Goal: Task Accomplishment & Management: Manage account settings

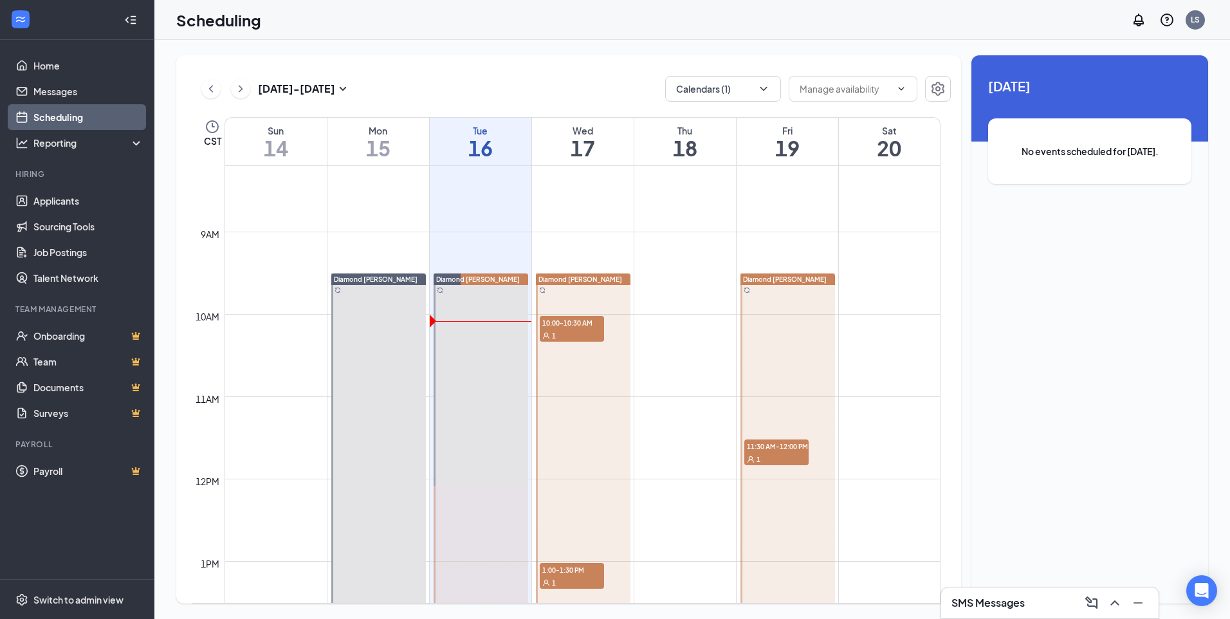
scroll to position [890, 0]
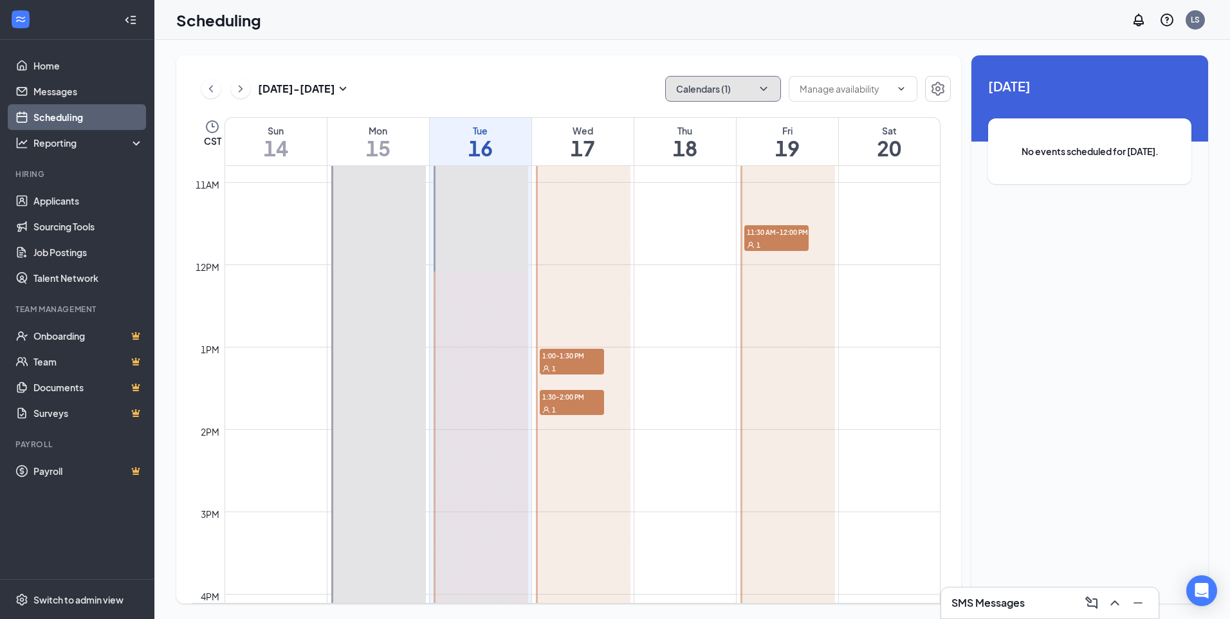
click at [760, 82] on button "Calendars (1)" at bounding box center [723, 89] width 116 height 26
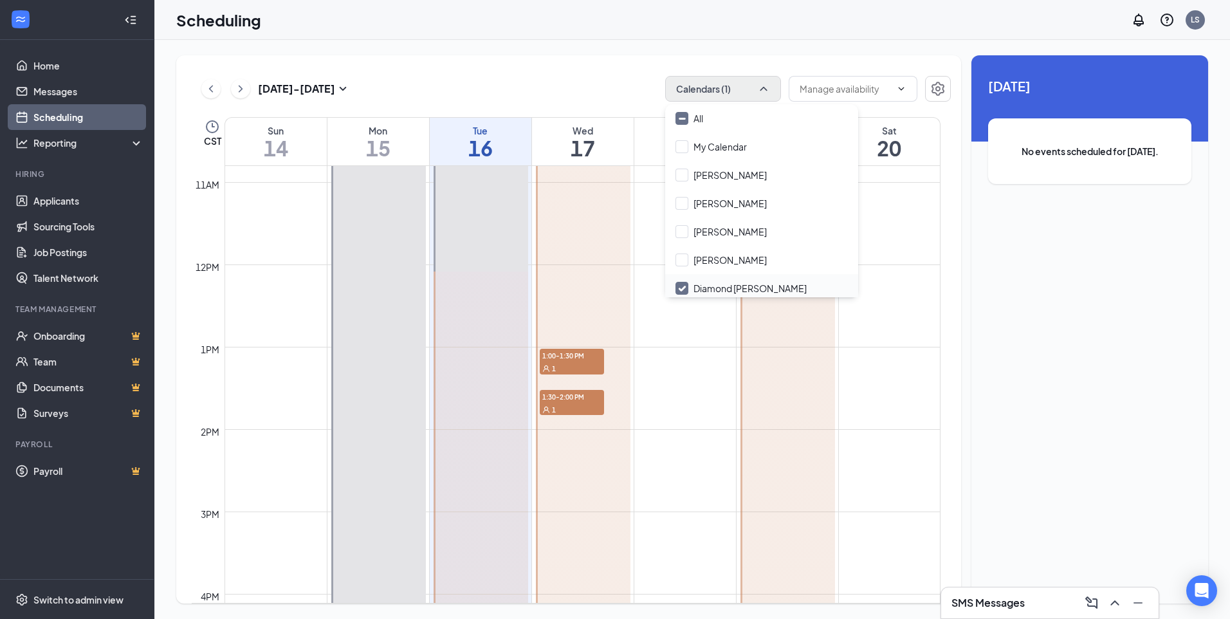
click at [742, 282] on input "Diamond [PERSON_NAME]" at bounding box center [741, 288] width 131 height 13
checkbox input "true"
checkbox input "false"
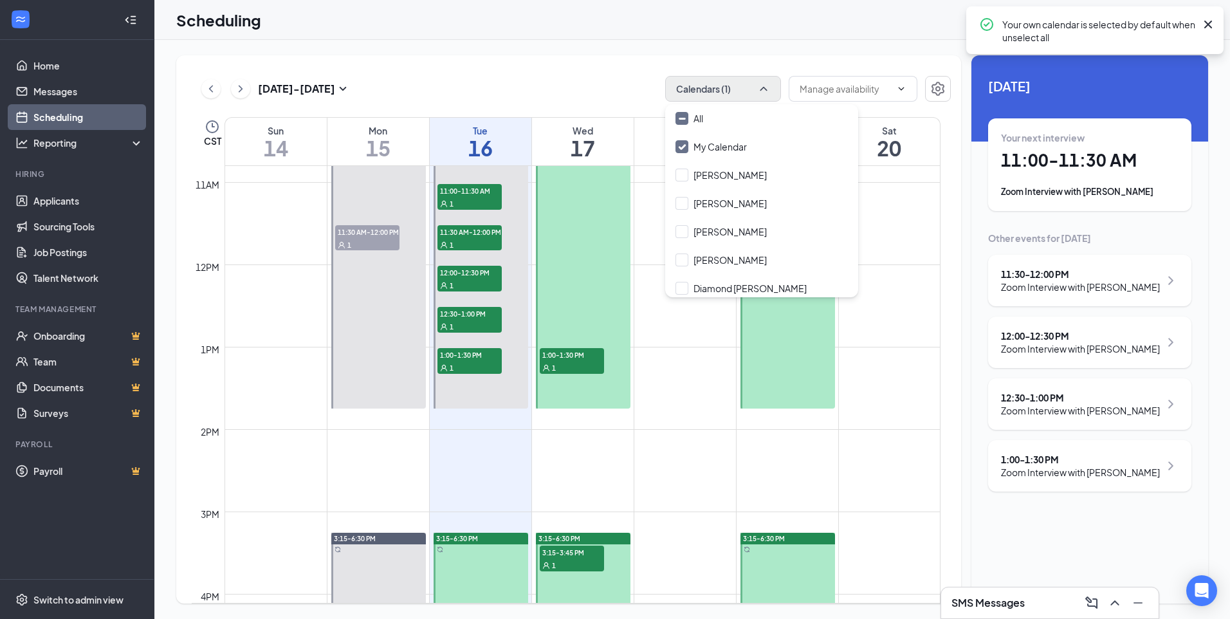
click at [602, 76] on div "[DATE] - [DATE] Calendars (1)" at bounding box center [571, 89] width 759 height 26
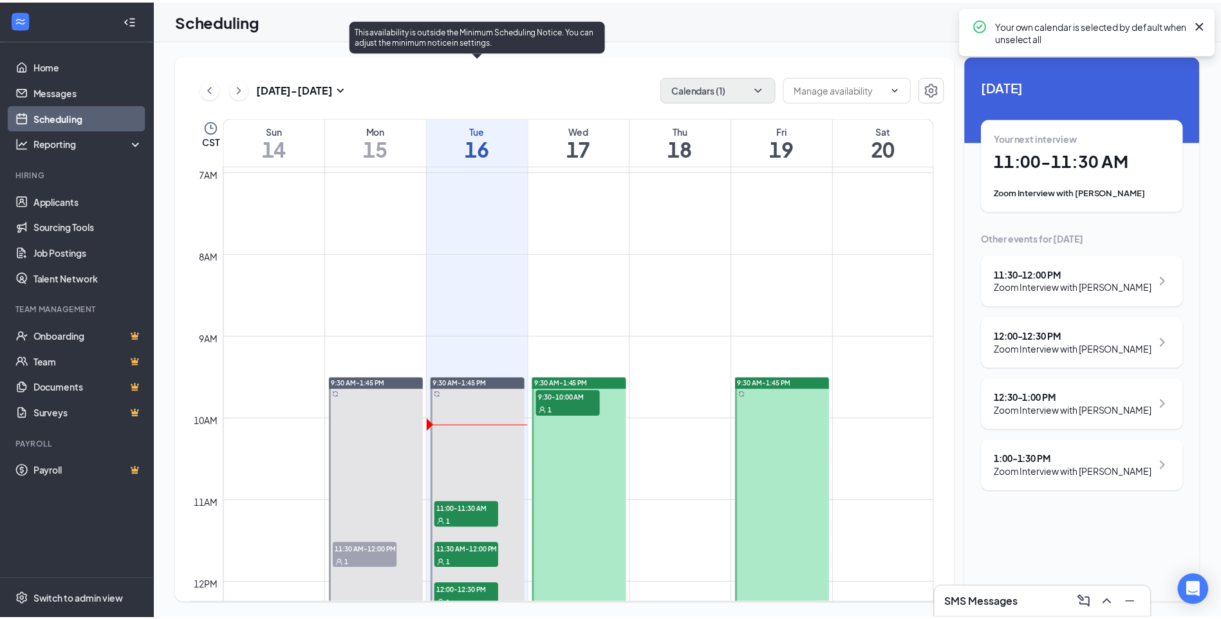
scroll to position [568, 0]
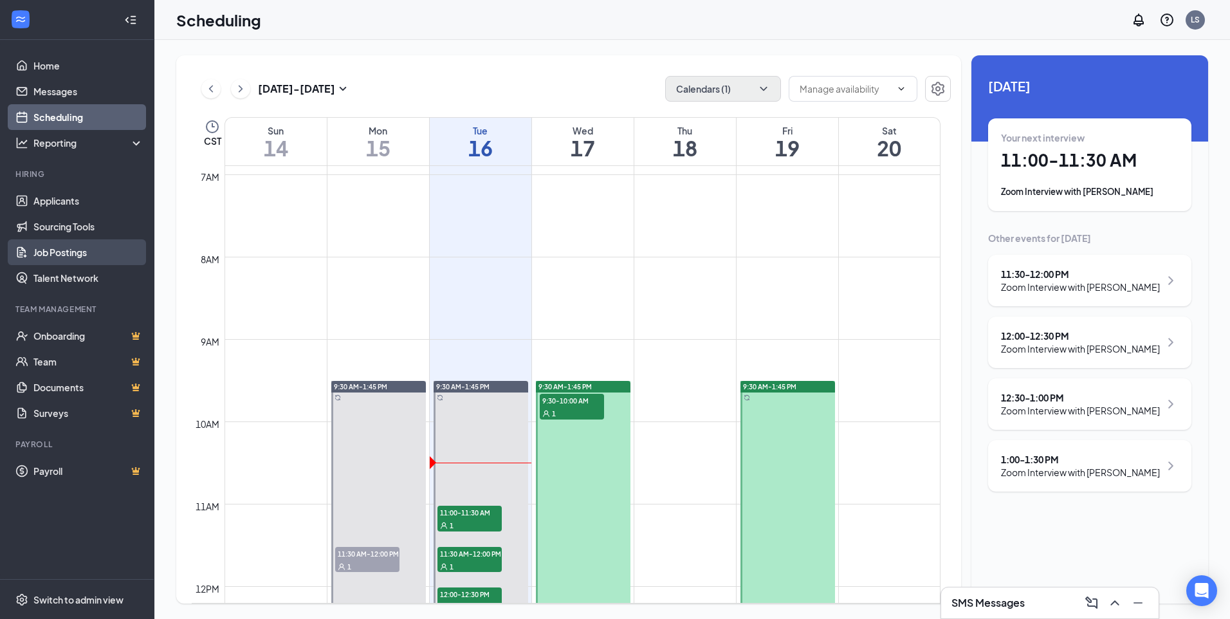
click at [99, 244] on link "Job Postings" at bounding box center [88, 252] width 110 height 26
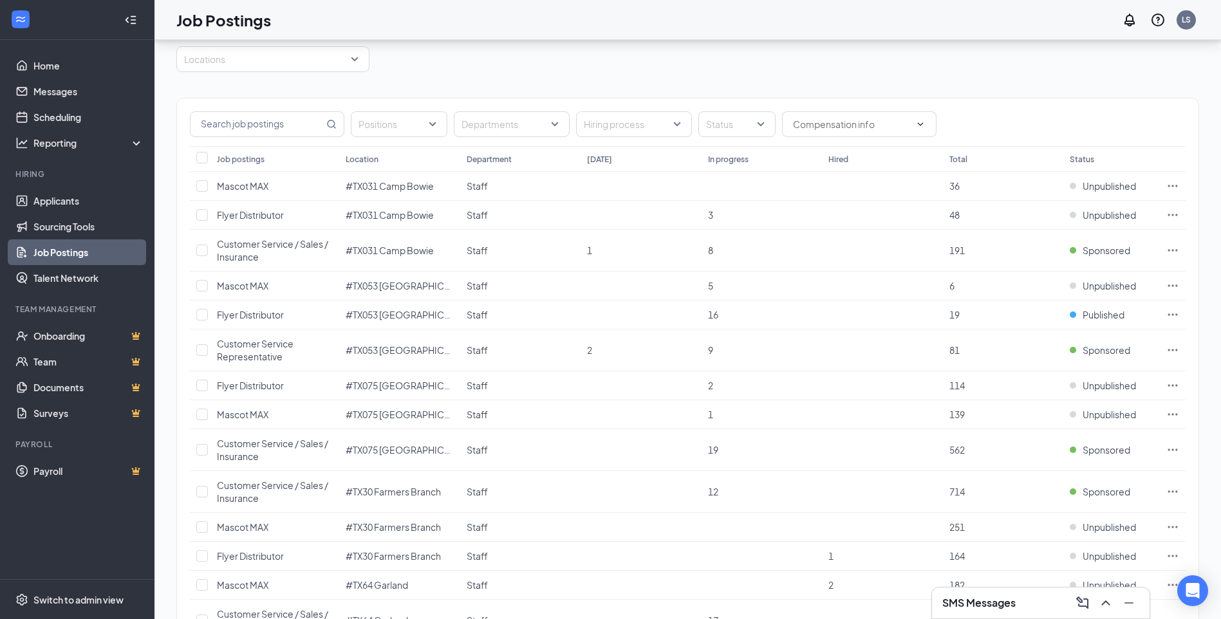
scroll to position [77, 0]
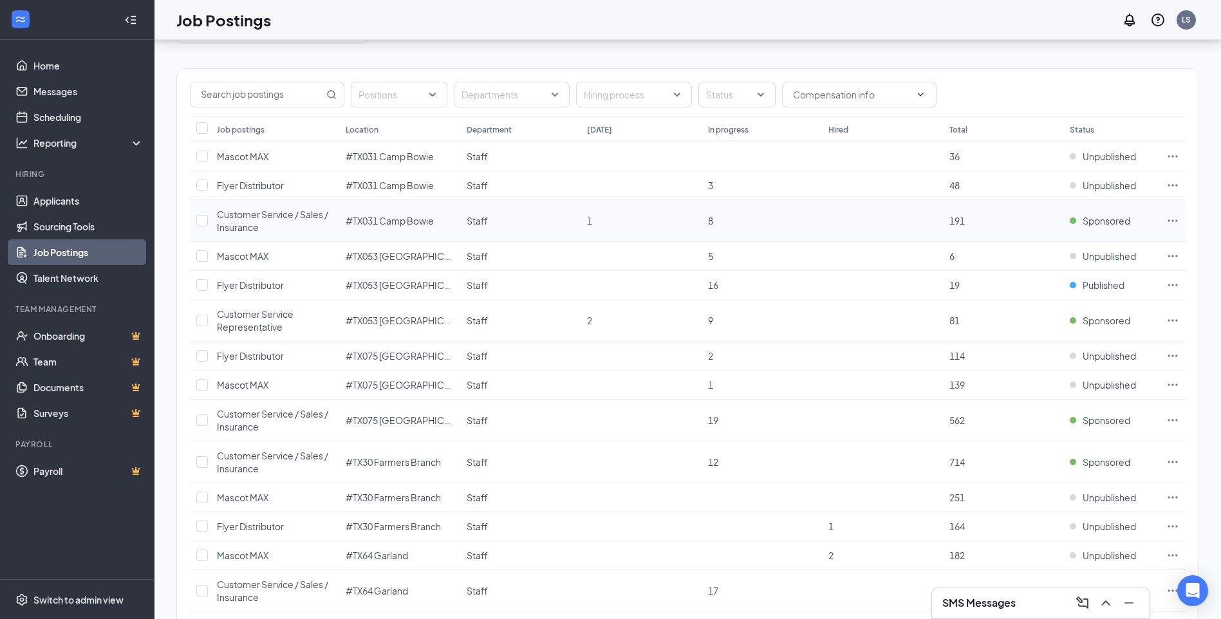
click at [1167, 217] on icon "Ellipses" at bounding box center [1172, 220] width 13 height 13
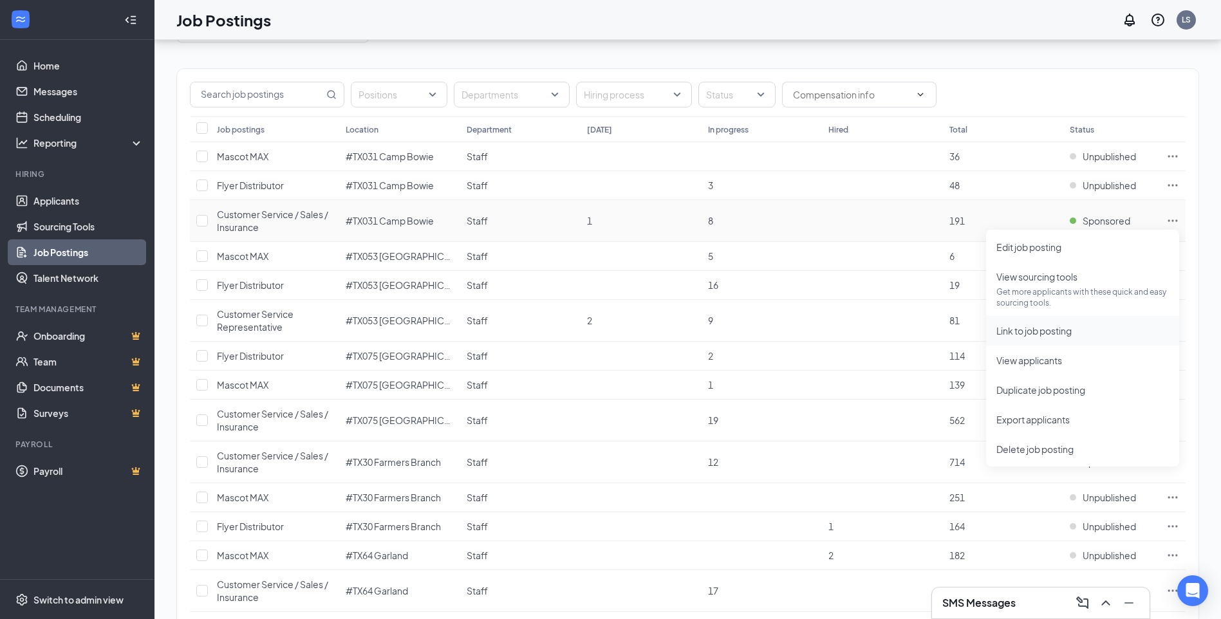
click at [1041, 338] on li "Link to job posting" at bounding box center [1082, 331] width 193 height 30
